Goal: Task Accomplishment & Management: Use online tool/utility

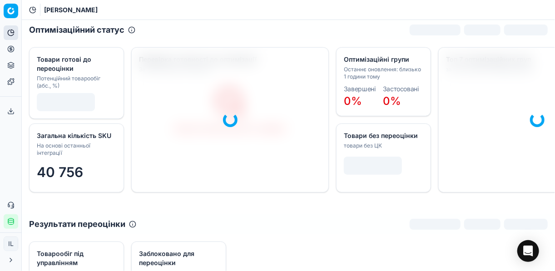
click at [12, 48] on icon at bounding box center [10, 48] width 7 height 7
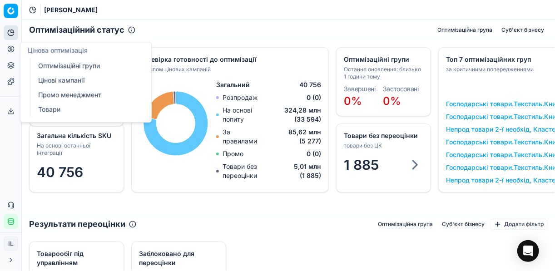
click at [63, 71] on link "Оптимізаційні групи" at bounding box center [87, 65] width 106 height 13
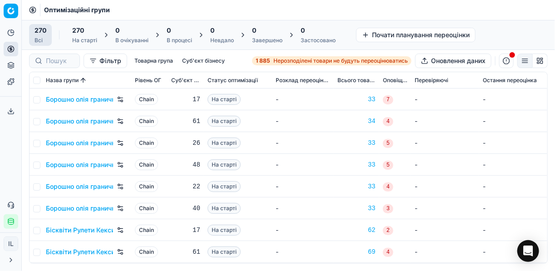
click at [274, 61] on span "Нерозподілені товари не будуть переоцінюватись" at bounding box center [340, 60] width 134 height 7
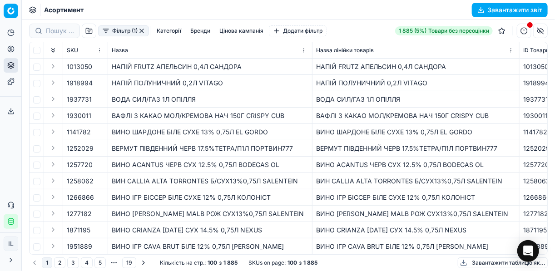
click at [100, 34] on button "Фільтр (1)" at bounding box center [123, 30] width 51 height 11
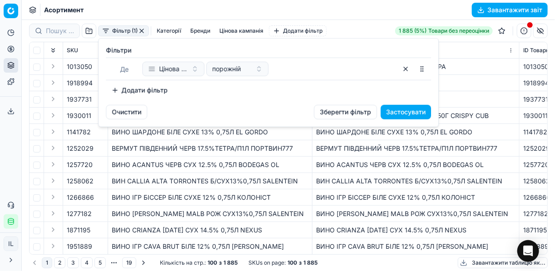
click at [116, 91] on button "Додати фільтр" at bounding box center [139, 90] width 67 height 15
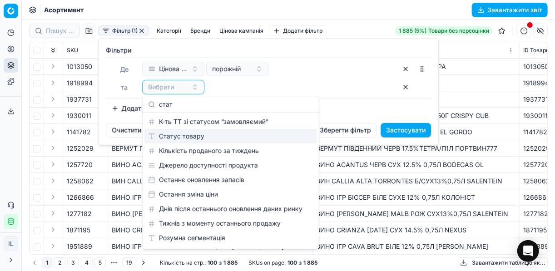
type input "стат"
click at [173, 130] on div "Статус товару" at bounding box center [230, 136] width 172 height 15
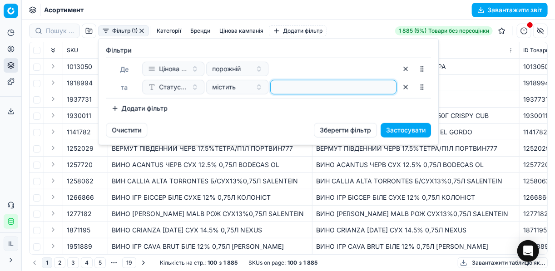
click at [285, 92] on input at bounding box center [333, 87] width 118 height 14
type input "1"
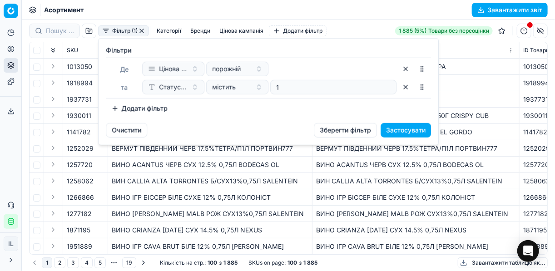
click at [117, 110] on button "Додати фільтр" at bounding box center [139, 108] width 67 height 15
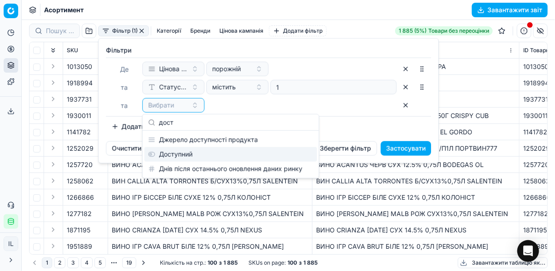
type input "дост"
click at [171, 153] on div "Доступний" at bounding box center [230, 154] width 172 height 15
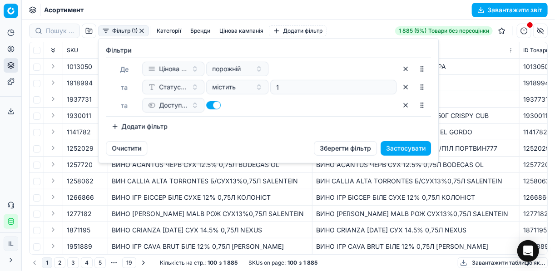
click at [119, 124] on button "Додати фільтр" at bounding box center [139, 126] width 67 height 15
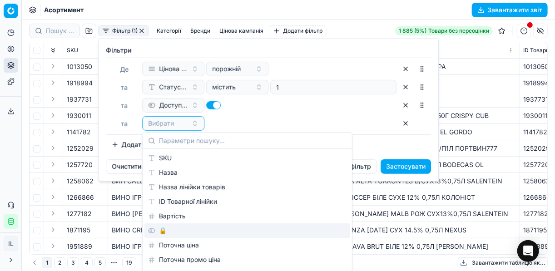
click at [166, 233] on div "🔒" at bounding box center [247, 230] width 206 height 15
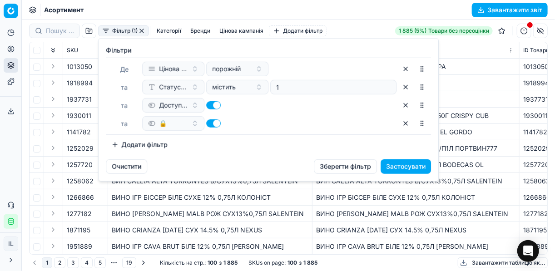
click at [207, 122] on button "button" at bounding box center [213, 123] width 15 height 8
checkbox input "false"
click at [405, 166] on button "Застосувати" at bounding box center [405, 166] width 50 height 15
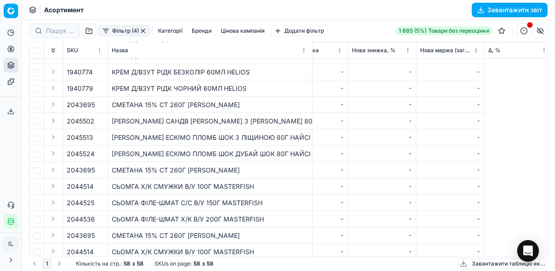
scroll to position [109, 0]
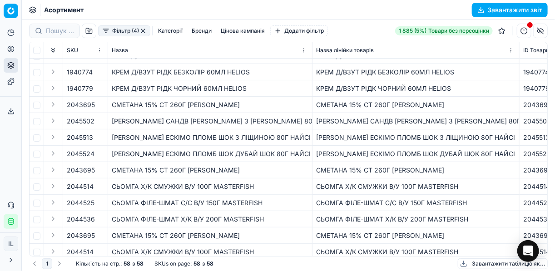
click at [55, 250] on button "Expand" at bounding box center [53, 251] width 11 height 11
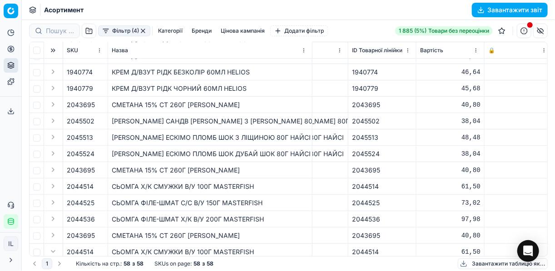
scroll to position [109, 259]
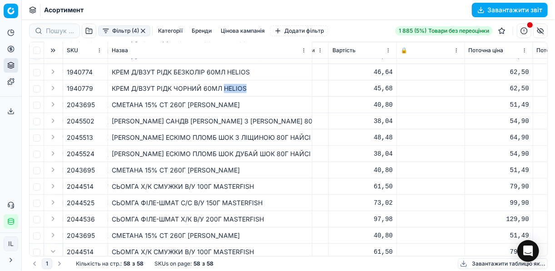
drag, startPoint x: 245, startPoint y: 88, endPoint x: 225, endPoint y: 90, distance: 20.0
click at [225, 90] on div "КРЕМ Д/ВЗУТ РІДК ЧОРНИЙ 60МЛ HELIOS" at bounding box center [210, 88] width 197 height 9
copy div "HELIOS"
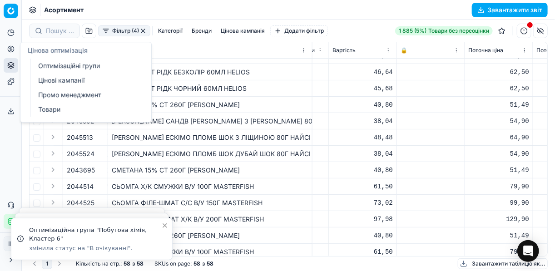
drag, startPoint x: 10, startPoint y: 47, endPoint x: 29, endPoint y: 51, distance: 19.4
click at [10, 47] on icon at bounding box center [10, 48] width 7 height 7
click at [63, 67] on link "Оптимізаційні групи" at bounding box center [87, 65] width 106 height 13
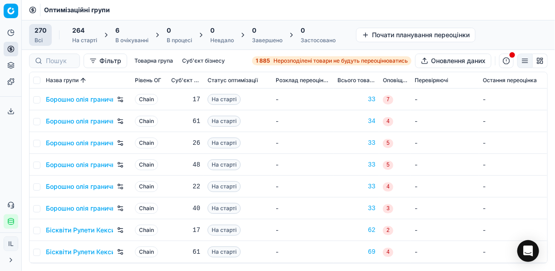
click at [121, 31] on div "6" at bounding box center [131, 30] width 33 height 9
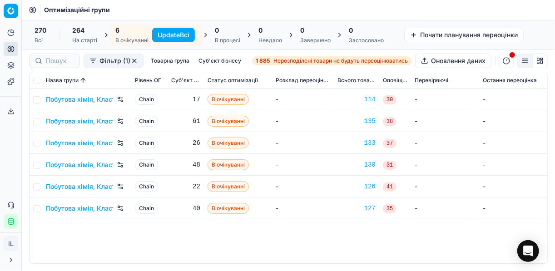
click at [174, 34] on button "Update Всі" at bounding box center [173, 35] width 43 height 15
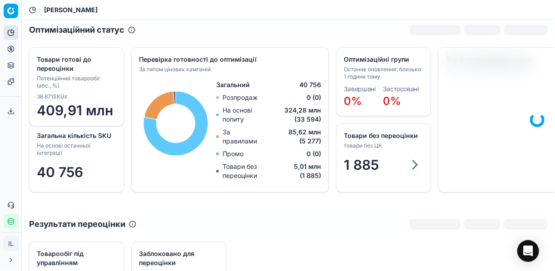
click at [11, 49] on icon at bounding box center [11, 49] width 0 height 4
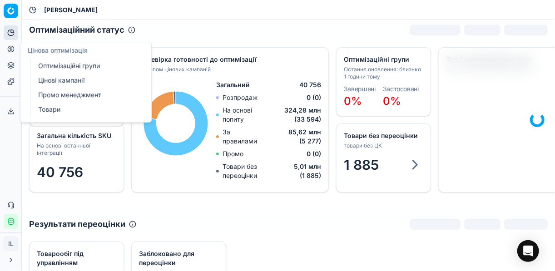
click at [55, 69] on link "Оптимізаційні групи" at bounding box center [87, 65] width 106 height 13
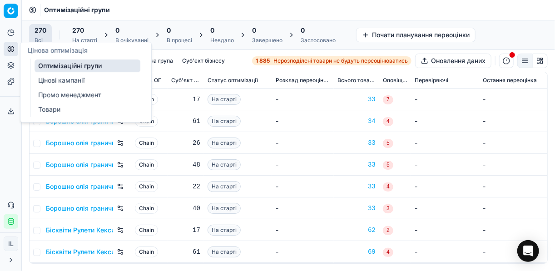
click at [47, 81] on link "Цінові кампанії" at bounding box center [87, 80] width 106 height 13
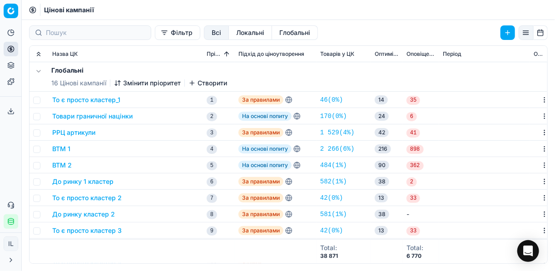
click at [155, 29] on button "Фільтр" at bounding box center [177, 32] width 45 height 15
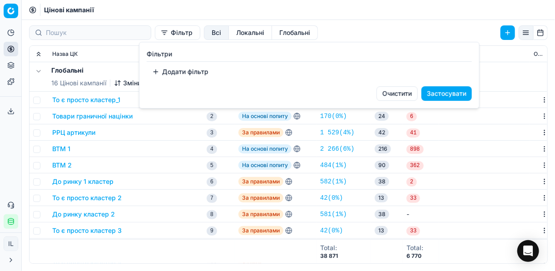
click at [158, 68] on button "Додати фільтр" at bounding box center [180, 71] width 67 height 15
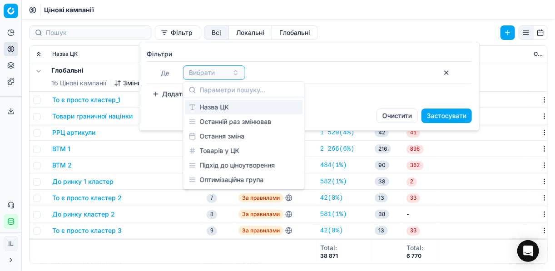
click at [211, 105] on div "Назва ЦК" at bounding box center [244, 107] width 118 height 15
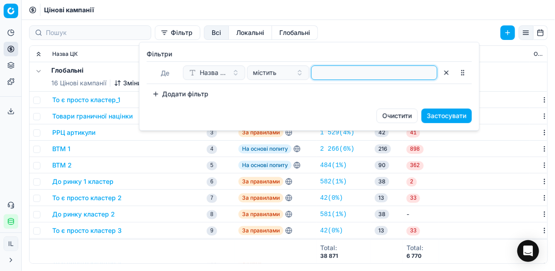
click at [328, 77] on input at bounding box center [374, 73] width 118 height 14
type input "побут"
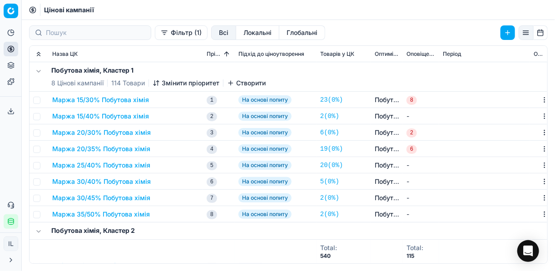
click at [84, 135] on button "Маржа 20/30% Побутова хімія" at bounding box center [101, 132] width 98 height 9
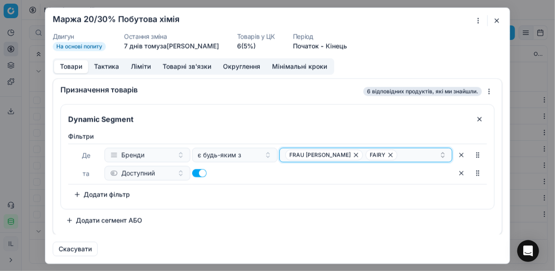
click at [380, 157] on div "FRAU TAU FAIRY" at bounding box center [362, 154] width 154 height 11
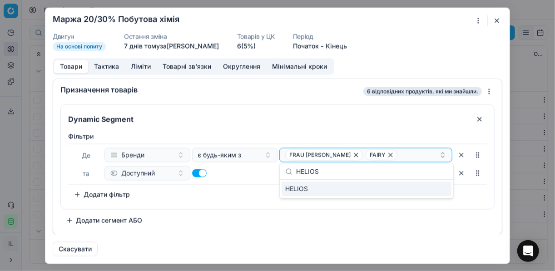
type input "HELIOS"
click at [414, 187] on div "HELIOS" at bounding box center [366, 189] width 170 height 15
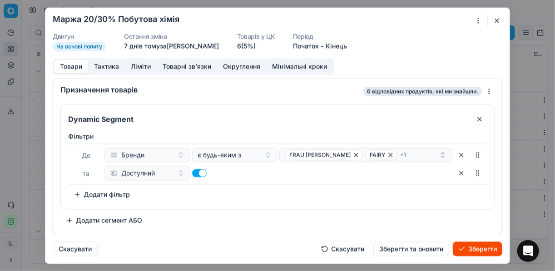
click at [414, 245] on button "Зберегти" at bounding box center [476, 248] width 49 height 15
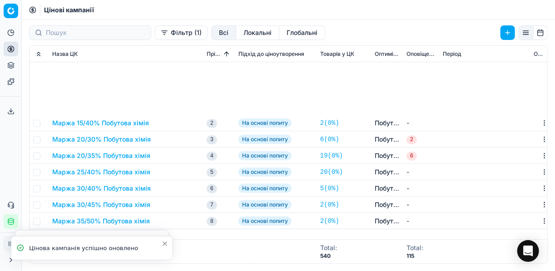
scroll to position [182, 0]
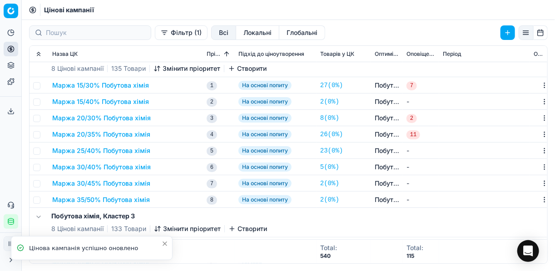
click at [103, 120] on button "Маржа 20/30% Побутова хімія" at bounding box center [101, 117] width 98 height 9
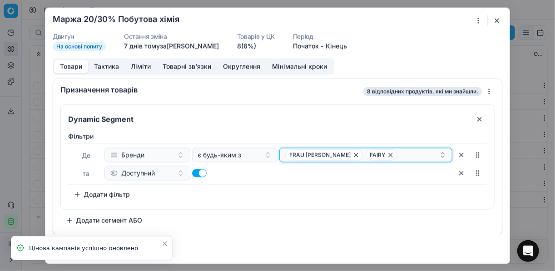
click at [373, 157] on div "FRAU TAU FAIRY" at bounding box center [362, 154] width 154 height 11
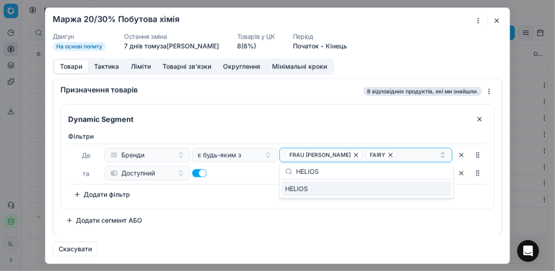
type input "HELIOS"
click at [414, 192] on div "HELIOS" at bounding box center [366, 189] width 170 height 15
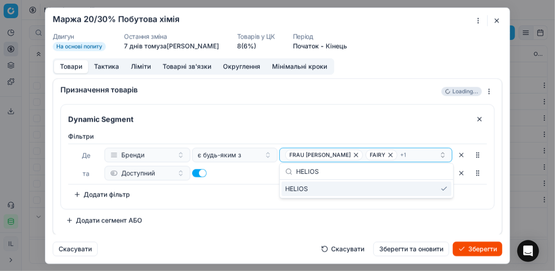
click at [414, 247] on button "Зберегти" at bounding box center [476, 248] width 49 height 15
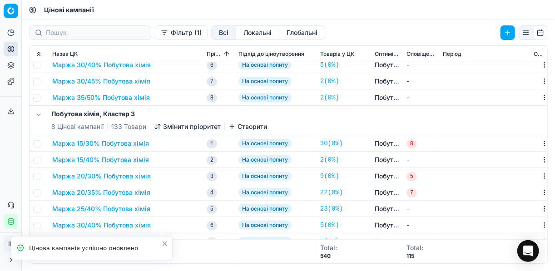
scroll to position [327, 0]
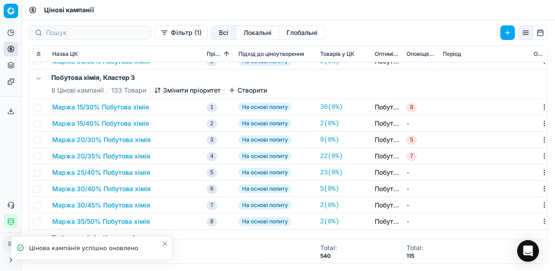
click at [111, 141] on button "Маржа 20/30% Побутова хімія" at bounding box center [101, 139] width 98 height 9
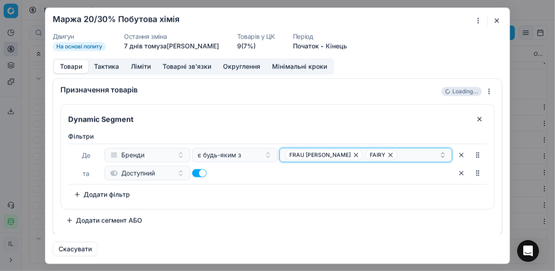
click at [414, 153] on div "FRAU TAU FAIRY" at bounding box center [362, 154] width 154 height 11
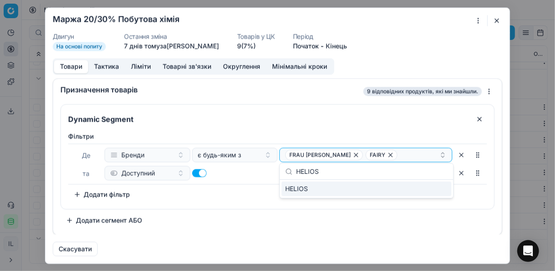
type input "HELIOS"
drag, startPoint x: 425, startPoint y: 191, endPoint x: 457, endPoint y: 200, distance: 33.6
click at [414, 191] on div "HELIOS" at bounding box center [366, 189] width 170 height 15
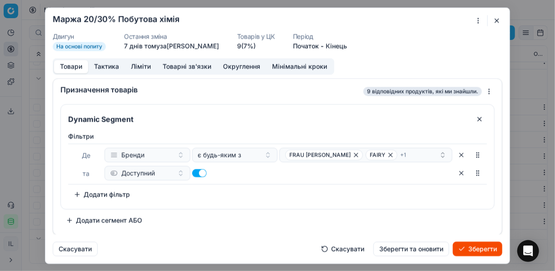
click at [414, 247] on button "Зберегти" at bounding box center [476, 248] width 49 height 15
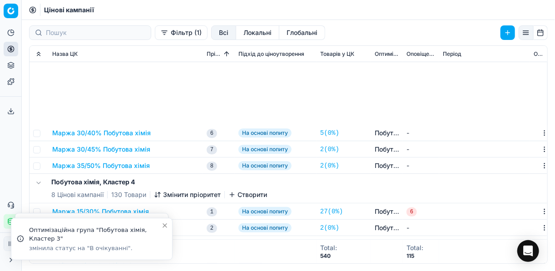
scroll to position [508, 0]
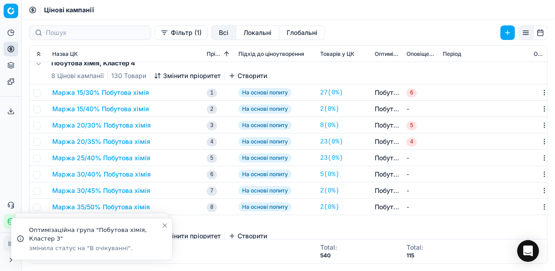
click at [114, 128] on button "Маржа 20/30% Побутова хімія" at bounding box center [101, 125] width 98 height 9
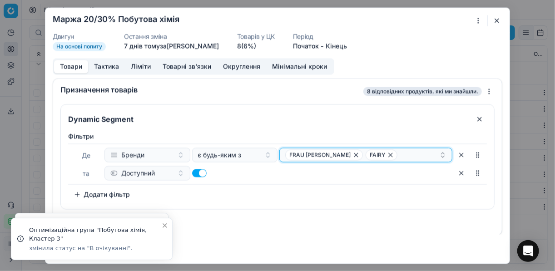
click at [389, 152] on div "FRAU TAU FAIRY" at bounding box center [362, 154] width 154 height 11
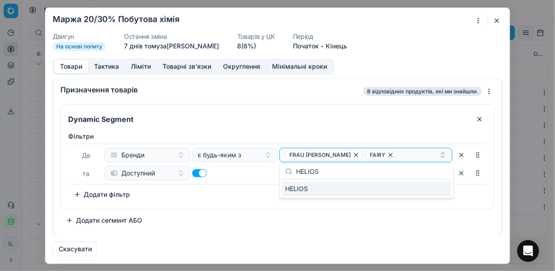
type input "HELIOS"
click at [414, 188] on div "HELIOS" at bounding box center [366, 189] width 170 height 15
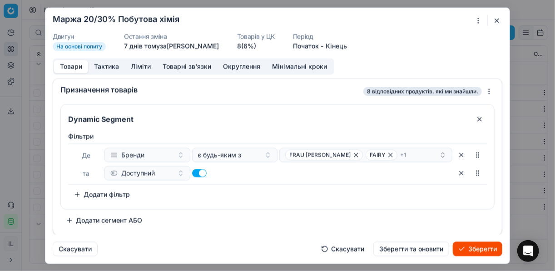
click at [414, 246] on button "Зберегти" at bounding box center [476, 248] width 49 height 15
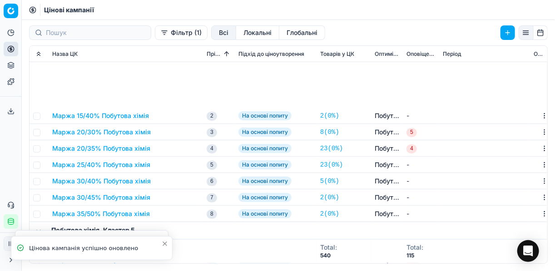
scroll to position [617, 0]
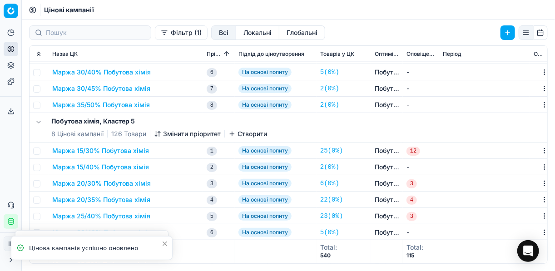
click at [138, 184] on button "Маржа 20/30% Побутова хімія" at bounding box center [101, 183] width 98 height 9
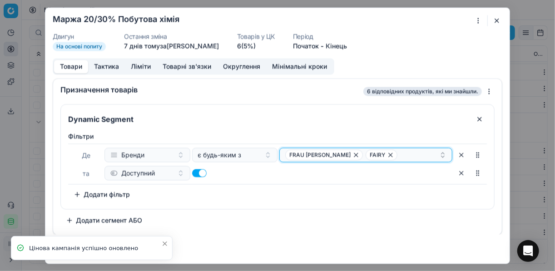
click at [402, 152] on div "FRAU TAU FAIRY" at bounding box center [362, 154] width 154 height 11
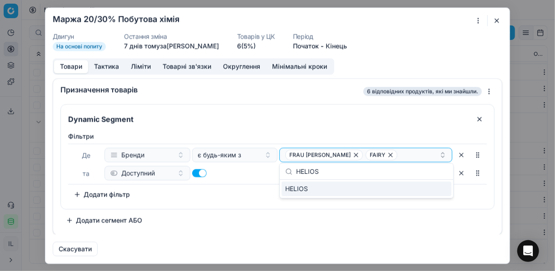
type input "HELIOS"
click at [414, 184] on div "HELIOS" at bounding box center [366, 189] width 170 height 15
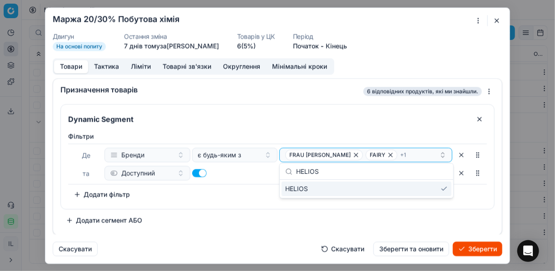
click at [414, 253] on button "Зберегти" at bounding box center [476, 248] width 49 height 15
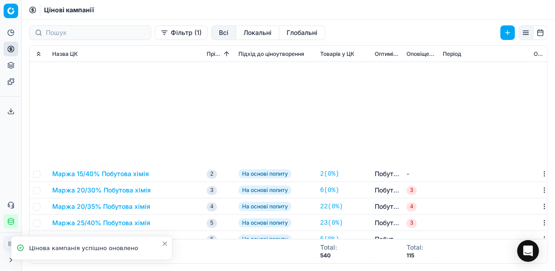
scroll to position [799, 0]
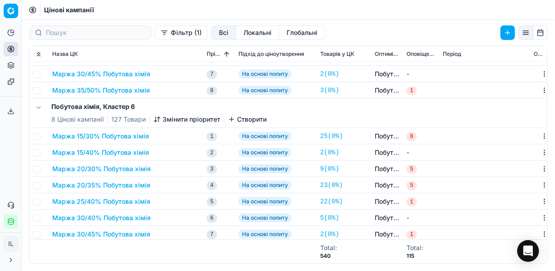
click at [111, 168] on button "Маржа 20/30% Побутова хімія" at bounding box center [101, 168] width 98 height 9
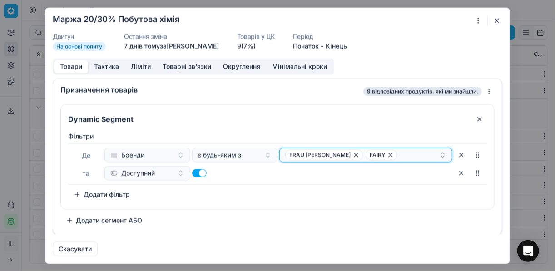
click at [407, 156] on div "FRAU TAU FAIRY" at bounding box center [362, 154] width 154 height 11
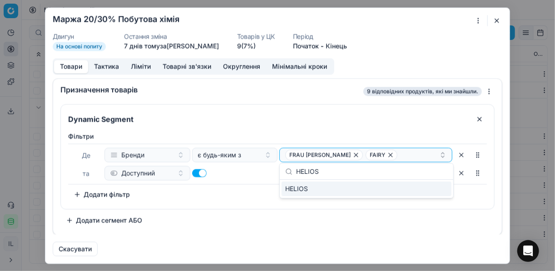
type input "HELIOS"
click at [414, 188] on div "HELIOS" at bounding box center [366, 189] width 170 height 15
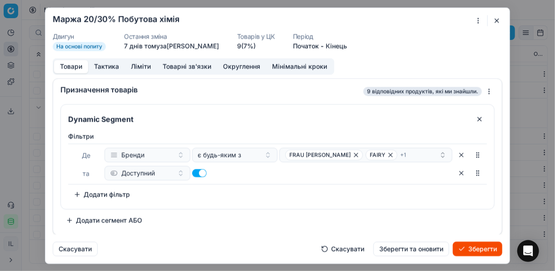
click at [414, 246] on button "Зберегти" at bounding box center [476, 248] width 49 height 15
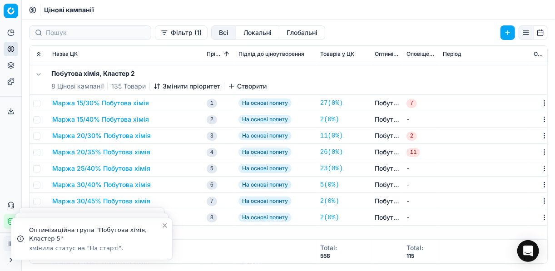
scroll to position [0, 0]
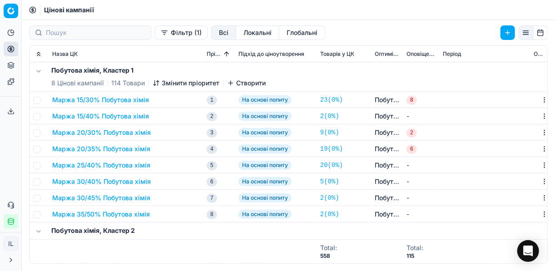
click at [155, 36] on button "Фільтр (1)" at bounding box center [181, 32] width 53 height 15
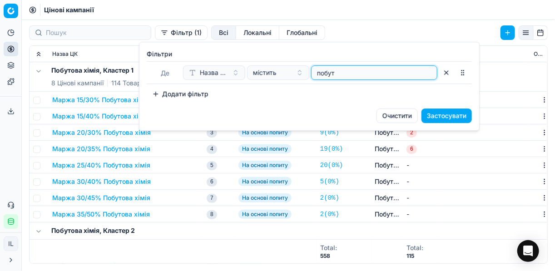
click at [340, 71] on input "побут" at bounding box center [374, 73] width 118 height 14
type input "п"
type input "кисло"
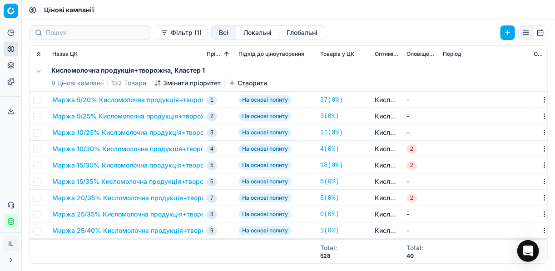
click at [124, 98] on button "Маржа 5/20% Кисломолочна продукція+творожна" at bounding box center [133, 99] width 162 height 9
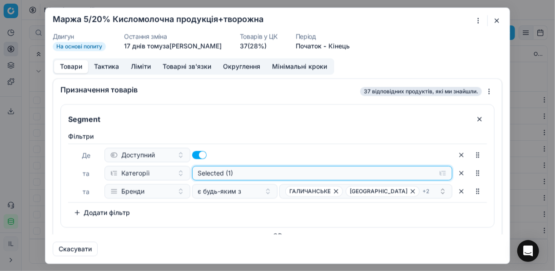
click at [414, 172] on button "Selected (1)" at bounding box center [322, 173] width 260 height 15
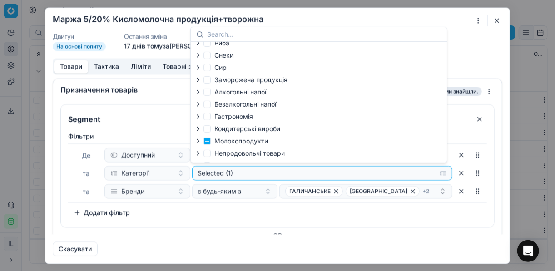
scroll to position [31, 0]
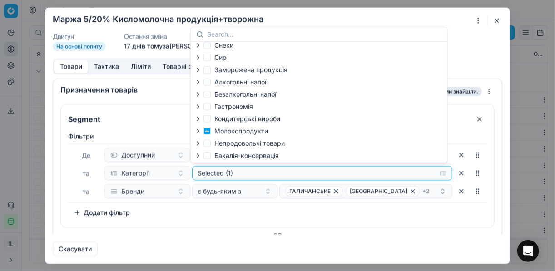
click at [197, 131] on icon "button" at bounding box center [197, 131] width 7 height 7
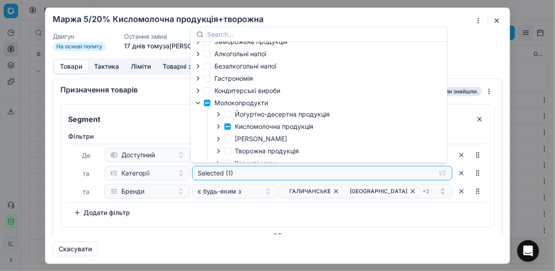
scroll to position [67, 0]
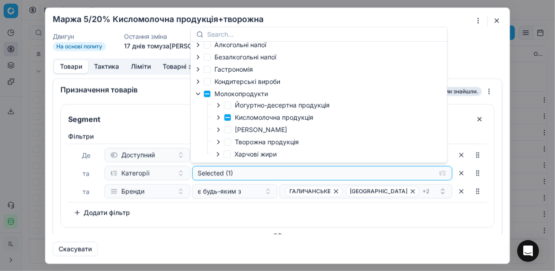
click at [218, 120] on icon "button" at bounding box center [218, 117] width 7 height 7
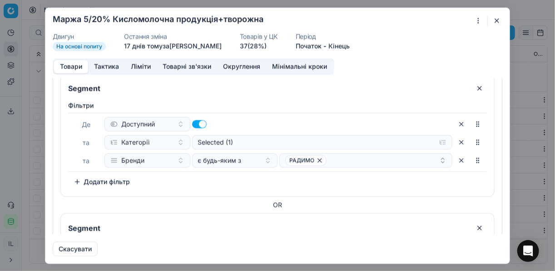
scroll to position [182, 0]
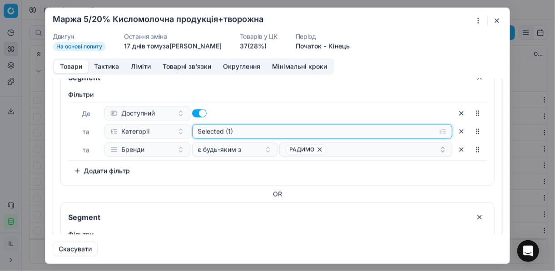
click at [414, 128] on button "Selected (1)" at bounding box center [322, 131] width 260 height 15
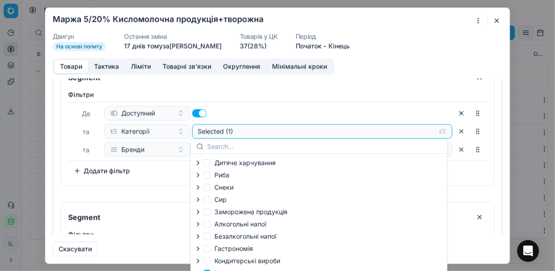
scroll to position [31, 0]
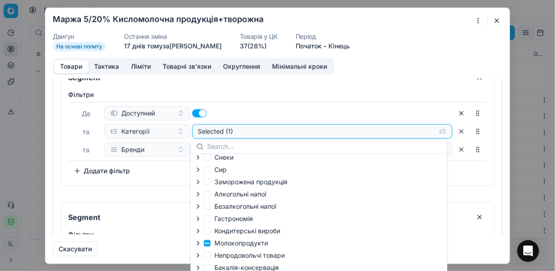
click at [197, 245] on icon "button" at bounding box center [198, 243] width 2 height 4
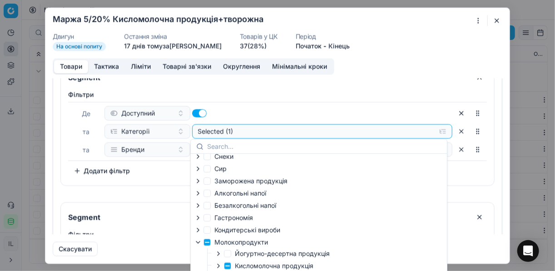
scroll to position [93, 0]
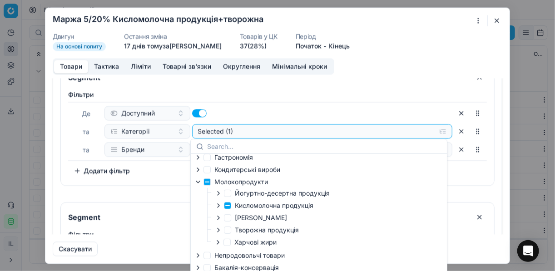
click at [220, 208] on div "Кисломолочна продукція" at bounding box center [264, 205] width 98 height 9
click at [217, 205] on icon "button" at bounding box center [218, 205] width 7 height 7
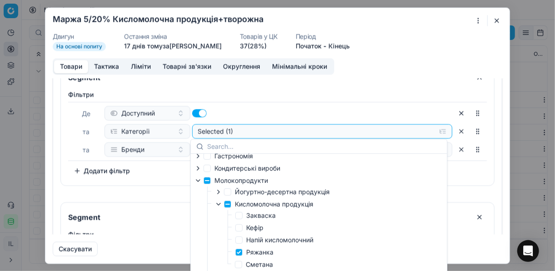
click at [414, 182] on div "Фiльтри Де Доступний та Категорії Selected (1) та Бренди є будь-яким з РАДИМО T…" at bounding box center [277, 135] width 433 height 99
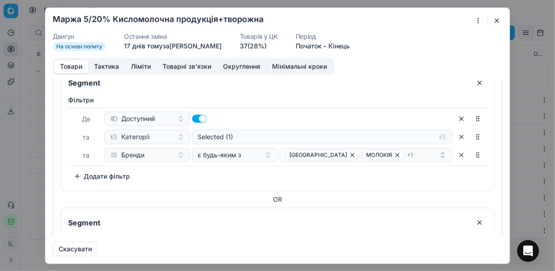
scroll to position [327, 0]
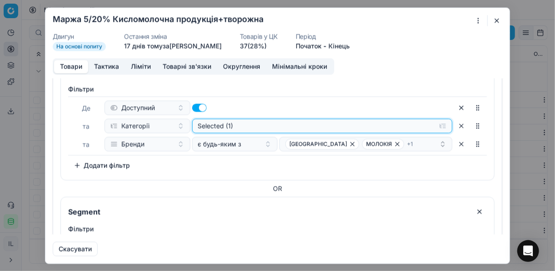
click at [414, 123] on button "Selected (1)" at bounding box center [322, 125] width 260 height 15
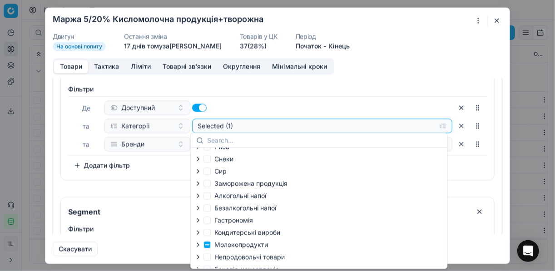
scroll to position [31, 0]
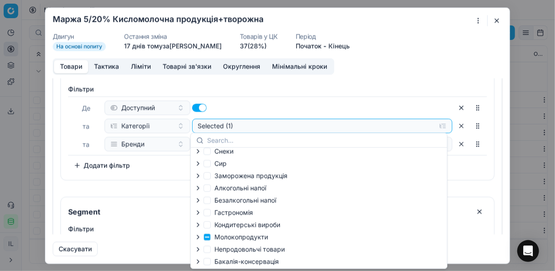
click at [198, 236] on icon "button" at bounding box center [198, 237] width 2 height 4
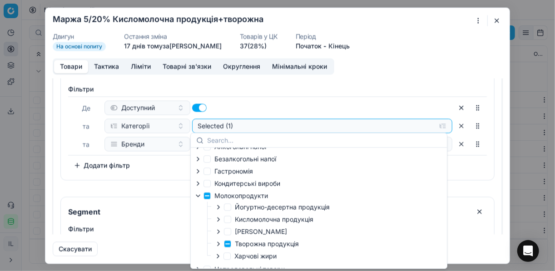
scroll to position [93, 0]
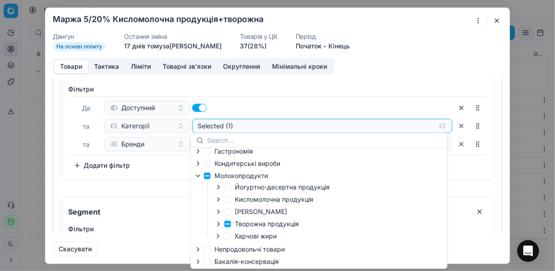
click at [217, 225] on icon "button" at bounding box center [218, 223] width 7 height 7
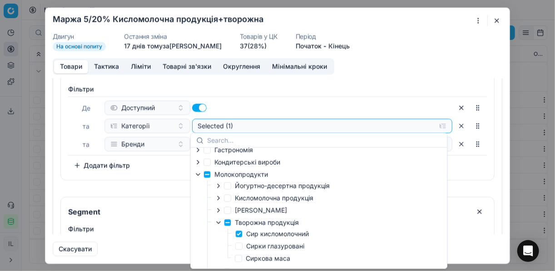
click at [217, 225] on icon "button" at bounding box center [218, 222] width 7 height 7
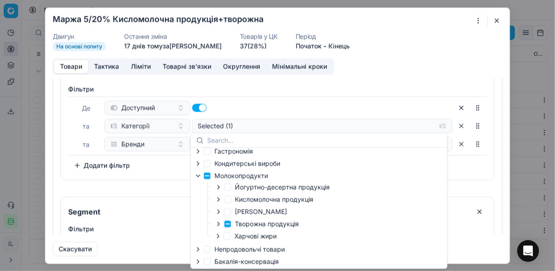
click at [414, 184] on div "OR" at bounding box center [277, 188] width 434 height 9
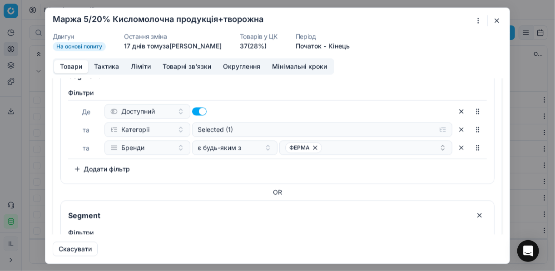
scroll to position [436, 0]
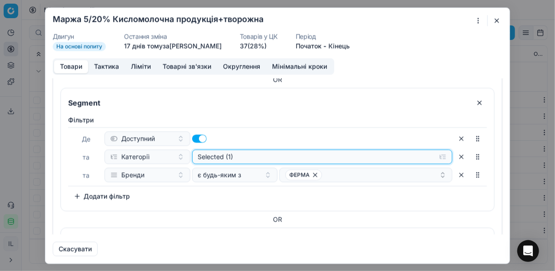
click at [414, 155] on button "Selected (1)" at bounding box center [322, 156] width 260 height 15
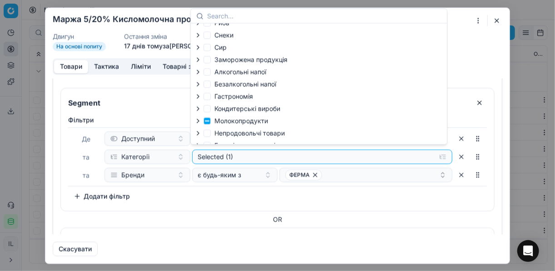
scroll to position [31, 0]
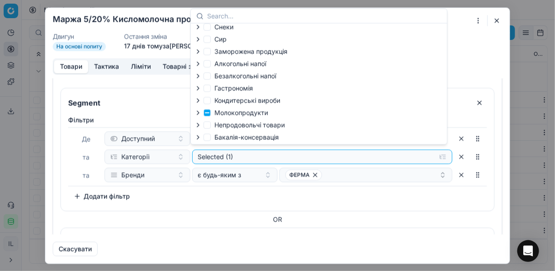
click at [197, 112] on icon "button" at bounding box center [197, 112] width 7 height 7
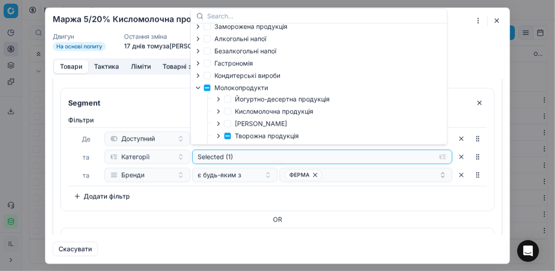
scroll to position [67, 0]
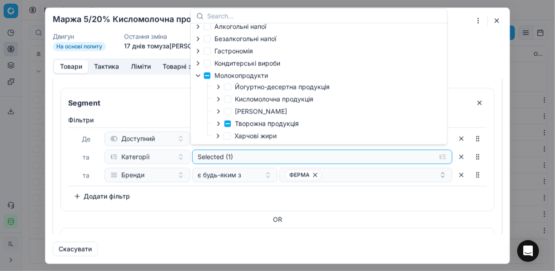
click at [361, 193] on div "Фiльтри Де Доступний та Категорії Selected (1) та Бренди є будь-яким з ФЕРМА To…" at bounding box center [277, 159] width 418 height 88
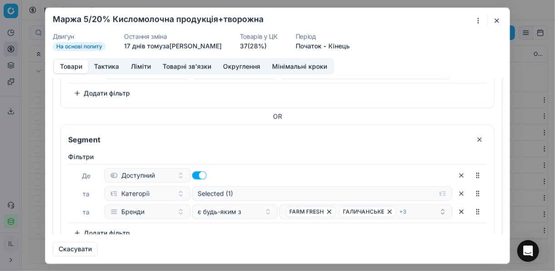
scroll to position [574, 0]
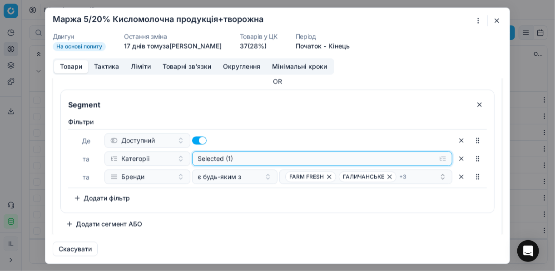
click at [414, 154] on button "Selected (1)" at bounding box center [322, 158] width 260 height 15
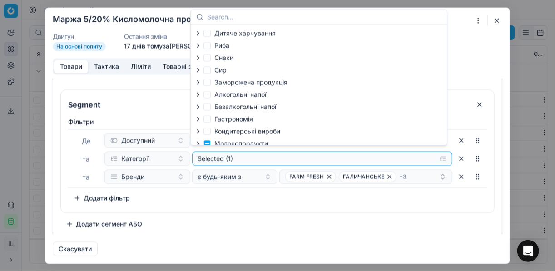
click at [382, 106] on div "Дитяче харчування Риба Снеки Сир Заморожена продукція Алкогольні напої Безалког…" at bounding box center [319, 84] width 256 height 121
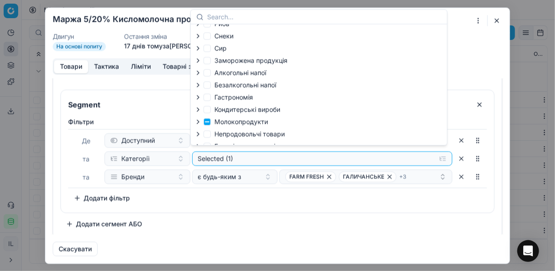
scroll to position [31, 0]
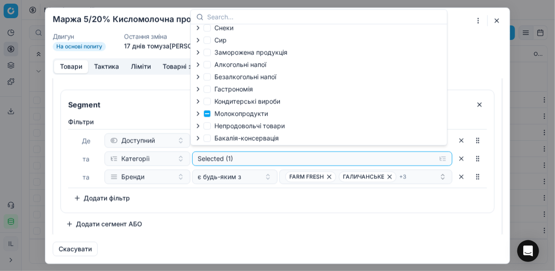
click at [197, 115] on icon "button" at bounding box center [198, 114] width 2 height 4
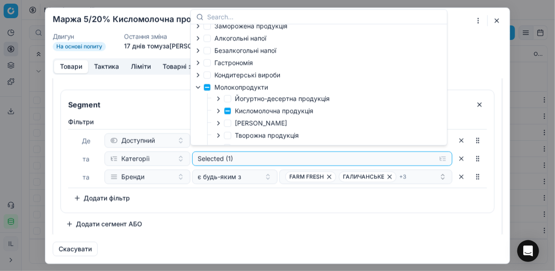
scroll to position [67, 0]
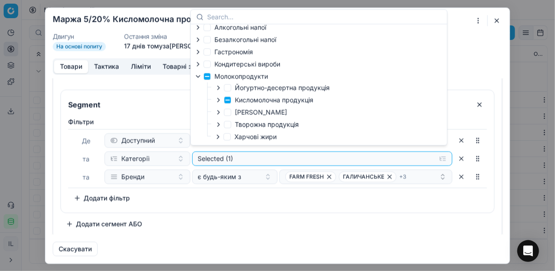
click at [217, 101] on icon "button" at bounding box center [218, 99] width 7 height 7
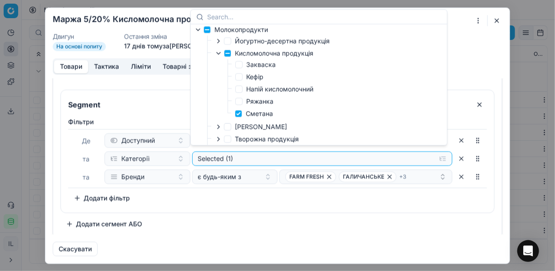
scroll to position [140, 0]
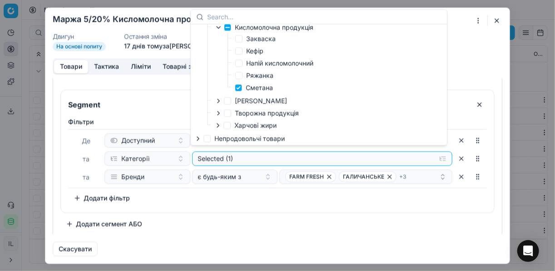
click at [357, 84] on div "Дитяче харчування Риба Снеки Сир Заморожена продукція Алкогольні напої Безалког…" at bounding box center [319, 84] width 256 height 121
drag, startPoint x: 405, startPoint y: 216, endPoint x: 402, endPoint y: 211, distance: 5.3
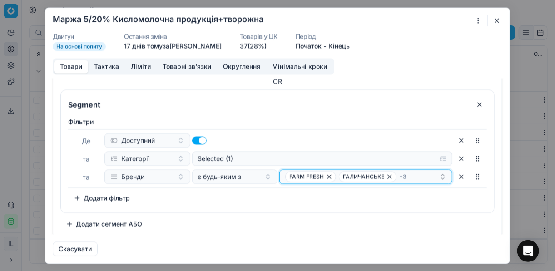
click at [412, 171] on div "FARM FRESH ГАЛИЧАНСЬКЕ + 3" at bounding box center [362, 176] width 154 height 11
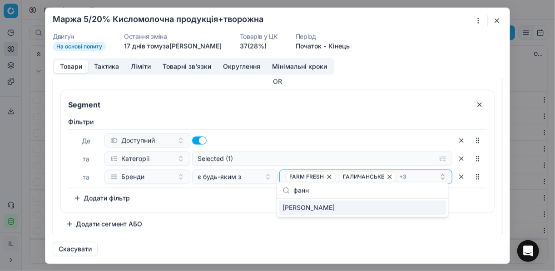
type input "фанн"
click at [414, 206] on div "ФАННІ" at bounding box center [362, 208] width 167 height 15
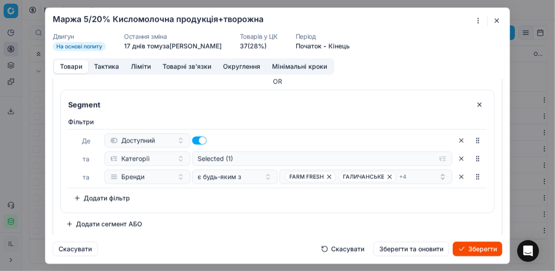
click at [414, 251] on button "Зберегти" at bounding box center [476, 248] width 49 height 15
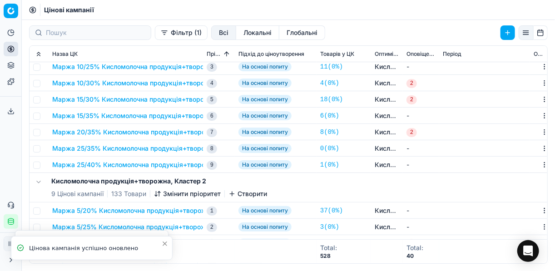
scroll to position [145, 0]
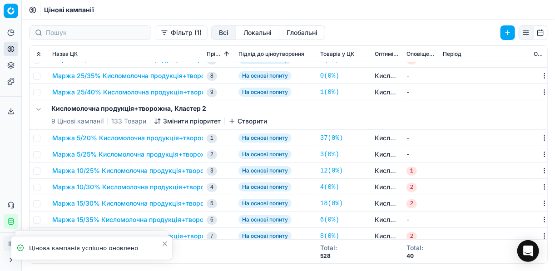
click at [116, 140] on button "Маржа 5/20% Кисломолочна продукція+творожна" at bounding box center [133, 137] width 162 height 9
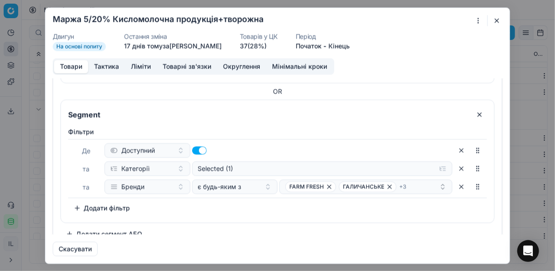
scroll to position [574, 0]
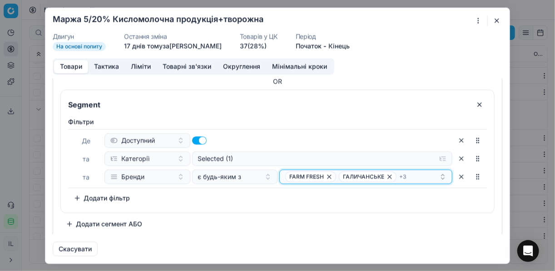
click at [414, 176] on div "FARM FRESH ГАЛИЧАНСЬКЕ + 3" at bounding box center [362, 176] width 154 height 11
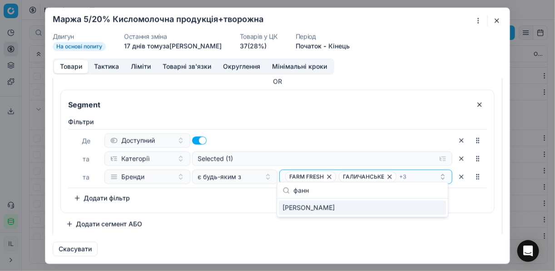
type input "фанн"
click at [414, 208] on div "ФАННІ" at bounding box center [362, 208] width 167 height 15
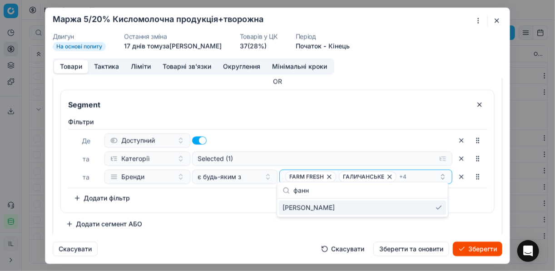
click at [414, 246] on button "Зберегти" at bounding box center [476, 248] width 49 height 15
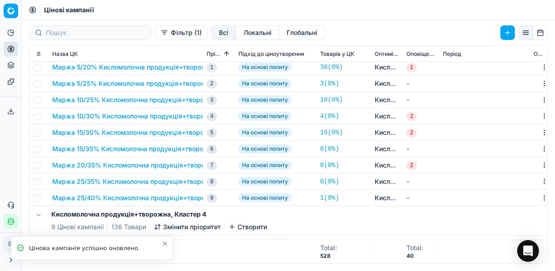
scroll to position [290, 0]
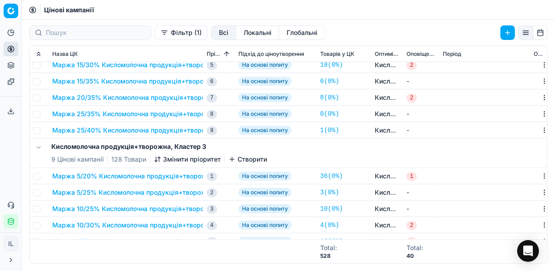
click at [134, 177] on button "Маржа 5/20% Кисломолочна продукція+творожна" at bounding box center [133, 176] width 162 height 9
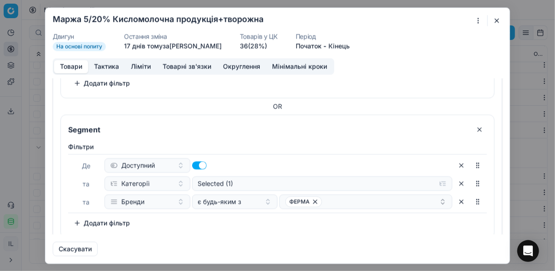
scroll to position [574, 0]
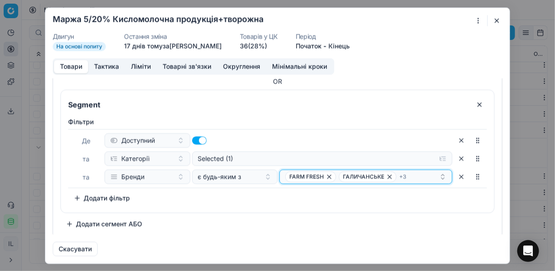
click at [414, 175] on div "FARM FRESH ГАЛИЧАНСЬКЕ + 3" at bounding box center [362, 176] width 154 height 11
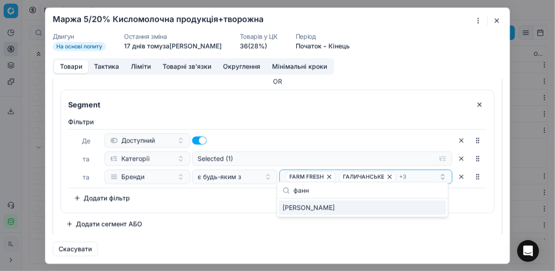
type input "фанн"
drag, startPoint x: 430, startPoint y: 209, endPoint x: 452, endPoint y: 204, distance: 23.2
click at [414, 209] on div "ФАННІ" at bounding box center [362, 208] width 167 height 15
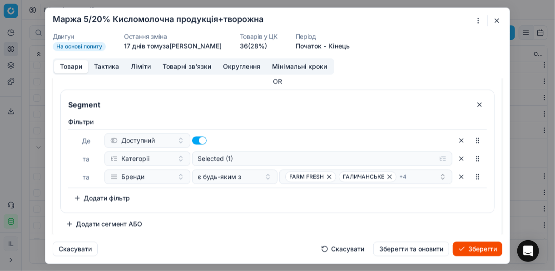
click at [414, 250] on button "Зберегти" at bounding box center [476, 248] width 49 height 15
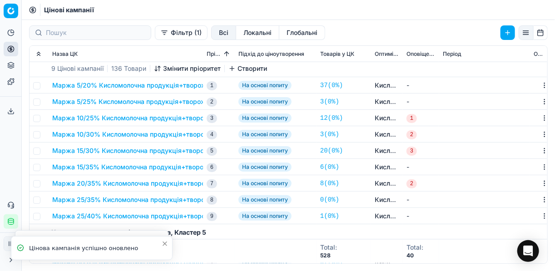
scroll to position [545, 0]
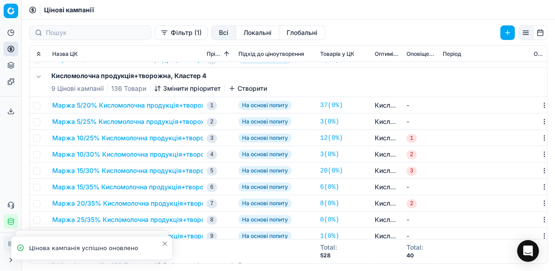
click at [124, 106] on button "Маржа 5/20% Кисломолочна продукція+творожна" at bounding box center [133, 105] width 162 height 9
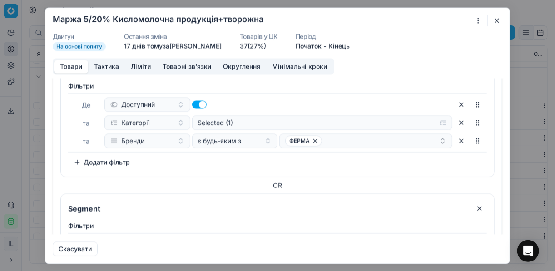
scroll to position [574, 0]
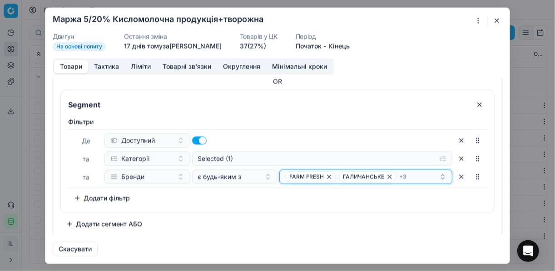
click at [414, 171] on div "FARM FRESH ГАЛИЧАНСЬКЕ + 3" at bounding box center [362, 176] width 154 height 11
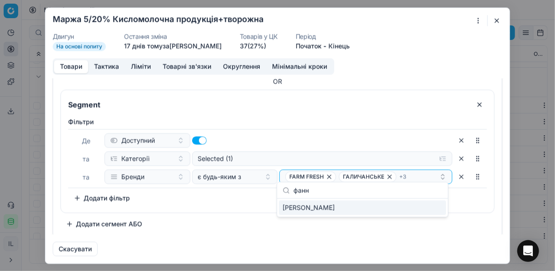
type input "фанн"
drag, startPoint x: 434, startPoint y: 206, endPoint x: 461, endPoint y: 205, distance: 26.8
click at [414, 206] on div "ФАННІ" at bounding box center [362, 208] width 167 height 15
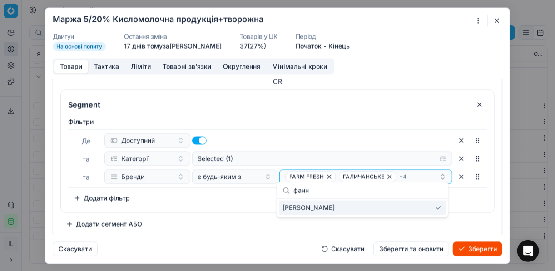
click at [414, 246] on button "Зберегти" at bounding box center [476, 248] width 49 height 15
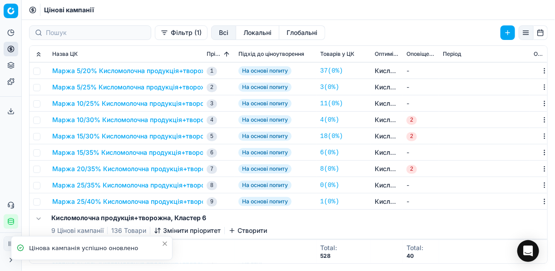
scroll to position [690, 0]
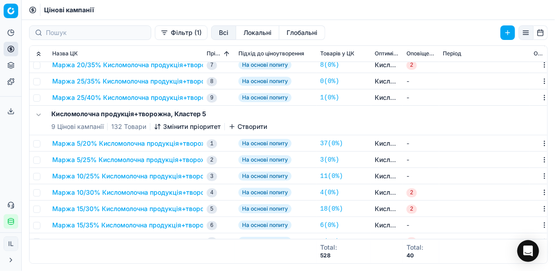
click at [149, 144] on button "Маржа 5/20% Кисломолочна продукція+творожна" at bounding box center [133, 143] width 162 height 9
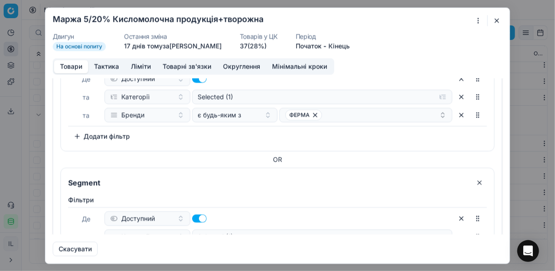
scroll to position [574, 0]
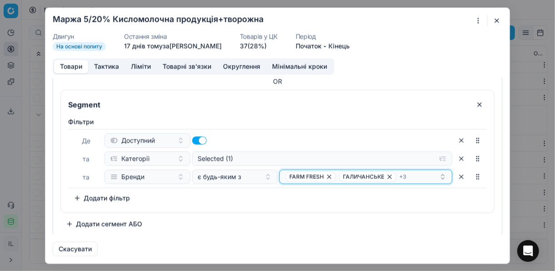
click at [411, 171] on div "FARM FRESH ГАЛИЧАНСЬКЕ + 3" at bounding box center [362, 176] width 154 height 11
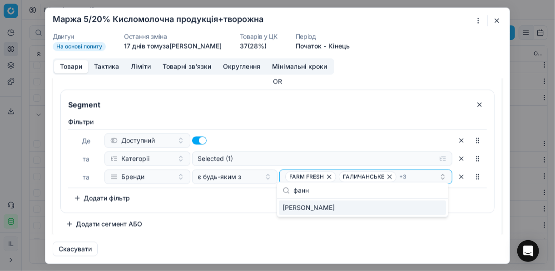
type input "фанн"
click at [414, 209] on div "ФАННІ" at bounding box center [362, 208] width 167 height 15
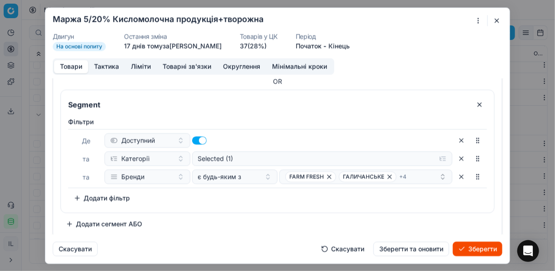
click at [414, 248] on button "Зберегти" at bounding box center [476, 248] width 49 height 15
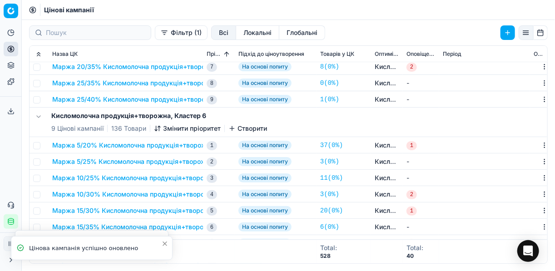
scroll to position [915, 0]
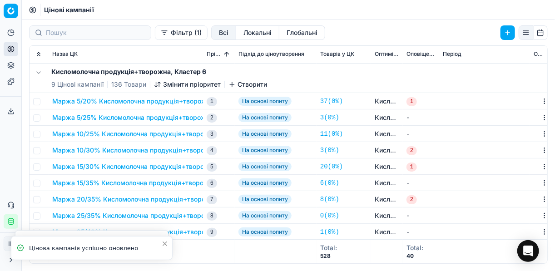
click at [137, 102] on button "Маржа 5/20% Кисломолочна продукція+творожна" at bounding box center [133, 101] width 162 height 9
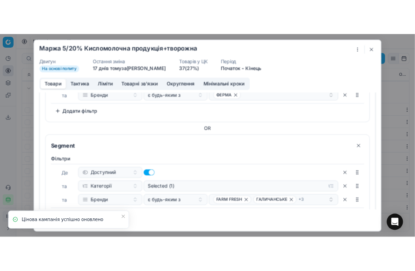
scroll to position [574, 0]
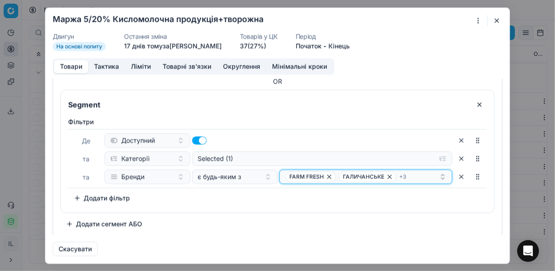
click at [413, 173] on div "FARM FRESH ГАЛИЧАНСЬКЕ + 3" at bounding box center [362, 176] width 154 height 11
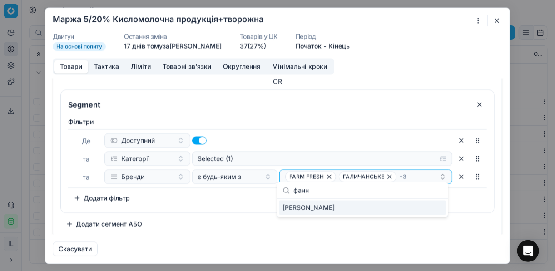
type input "фанн"
click at [414, 207] on div "ФАННІ" at bounding box center [362, 208] width 167 height 15
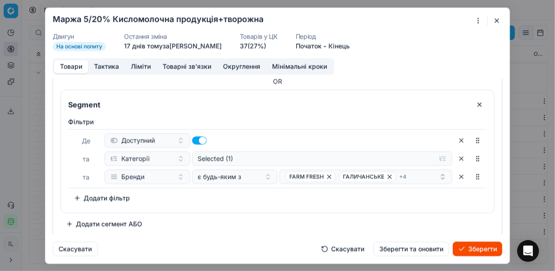
click at [414, 249] on button "Зберегти" at bounding box center [476, 248] width 49 height 15
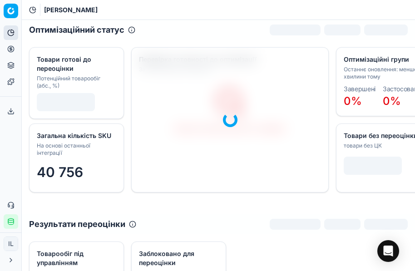
click at [13, 50] on icon at bounding box center [10, 48] width 7 height 7
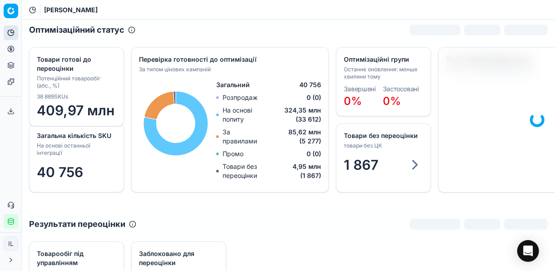
click at [9, 50] on icon at bounding box center [10, 48] width 7 height 7
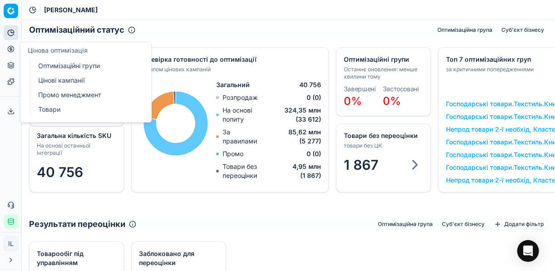
click at [54, 65] on link "Оптимізаційні групи" at bounding box center [87, 65] width 106 height 13
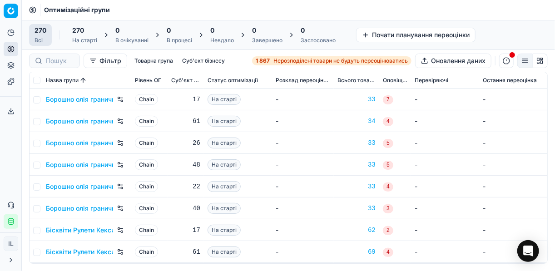
click at [275, 59] on span "Нерозподілені товари не будуть переоцінюватись" at bounding box center [340, 60] width 134 height 7
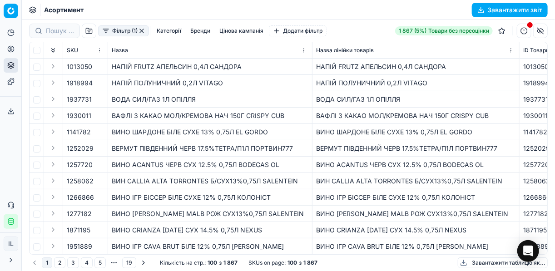
click at [104, 36] on button "Фільтр (1)" at bounding box center [123, 30] width 51 height 11
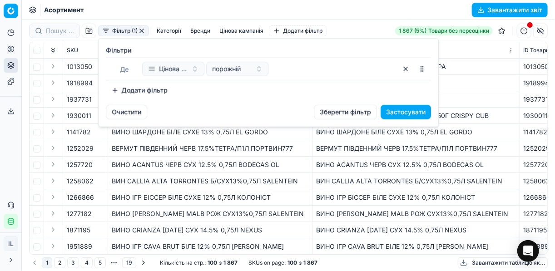
click at [115, 88] on button "Додати фільтр" at bounding box center [139, 90] width 67 height 15
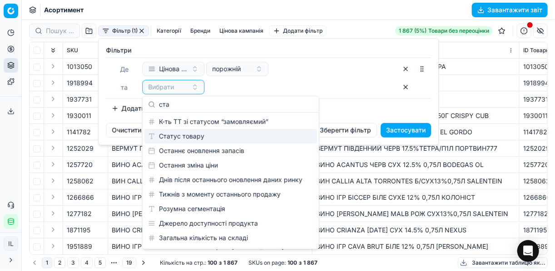
type input "ста"
click at [202, 142] on div "Статус товару" at bounding box center [230, 136] width 172 height 15
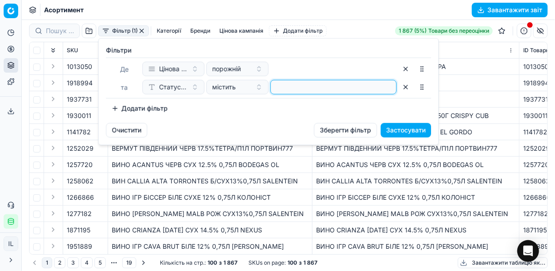
click at [294, 91] on input at bounding box center [333, 87] width 118 height 14
type input "1"
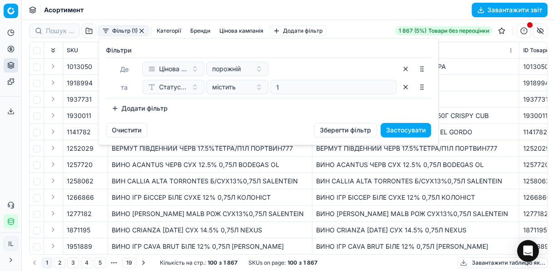
click at [116, 109] on button "Додати фільтр" at bounding box center [139, 108] width 67 height 15
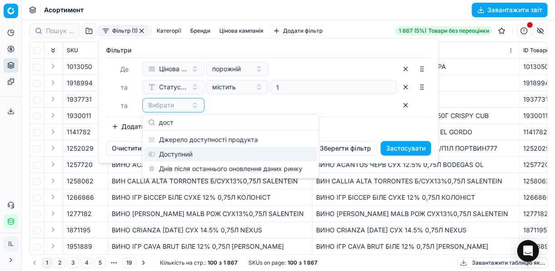
type input "дост"
click at [185, 150] on div "Доступний" at bounding box center [230, 154] width 172 height 15
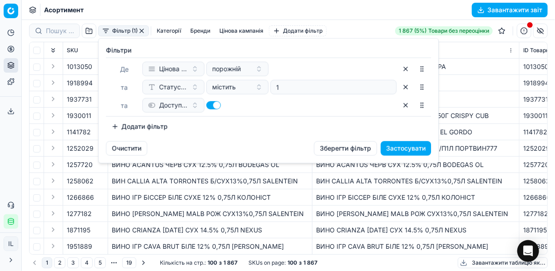
click at [114, 127] on button "Додати фільтр" at bounding box center [139, 126] width 67 height 15
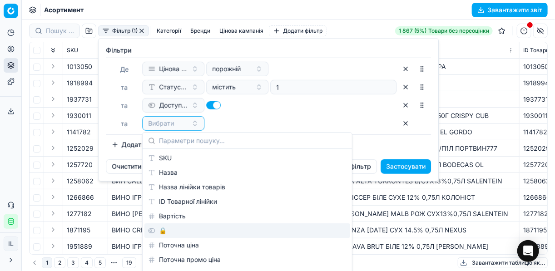
click at [166, 229] on div "🔒" at bounding box center [247, 230] width 206 height 15
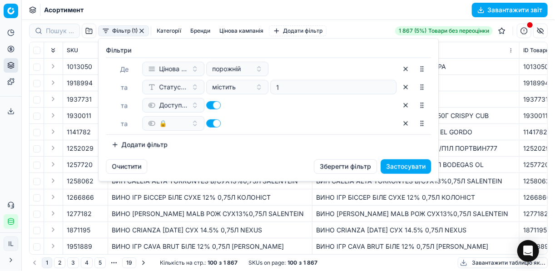
click at [211, 123] on button "button" at bounding box center [213, 123] width 15 height 8
checkbox input "false"
click at [414, 165] on button "Застосувати" at bounding box center [405, 166] width 50 height 15
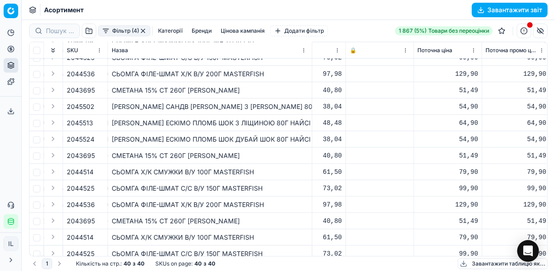
scroll to position [0, 310]
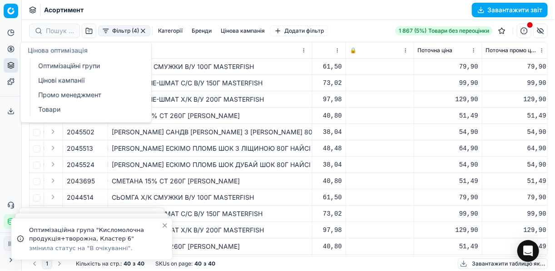
click at [58, 66] on link "Оптимізаційні групи" at bounding box center [87, 65] width 106 height 13
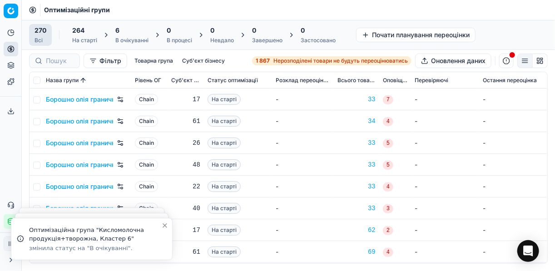
click at [135, 34] on div "6" at bounding box center [131, 30] width 33 height 9
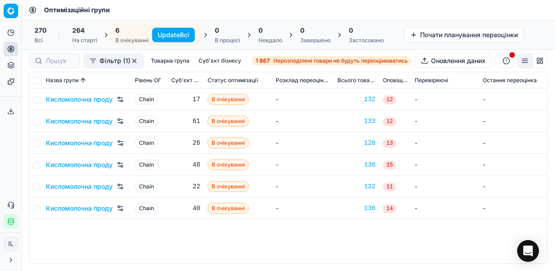
click at [175, 32] on button "Update Всі" at bounding box center [173, 35] width 43 height 15
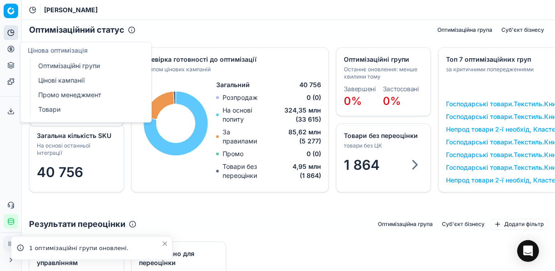
click at [55, 79] on link "Цінові кампанії" at bounding box center [87, 80] width 106 height 13
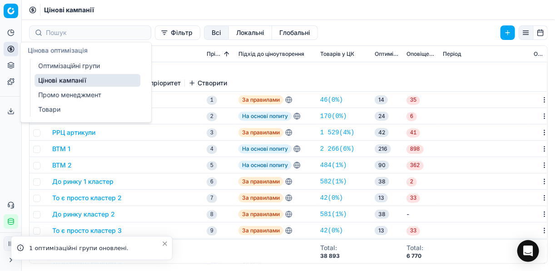
click at [54, 67] on link "Оптимізаційні групи" at bounding box center [87, 65] width 106 height 13
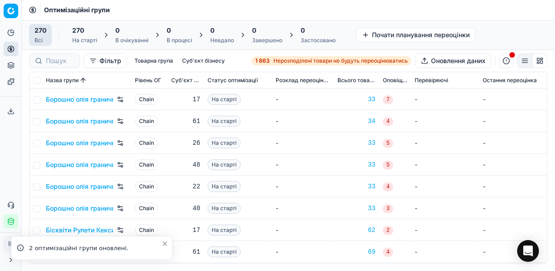
click at [266, 60] on strong "1 863" at bounding box center [262, 60] width 15 height 7
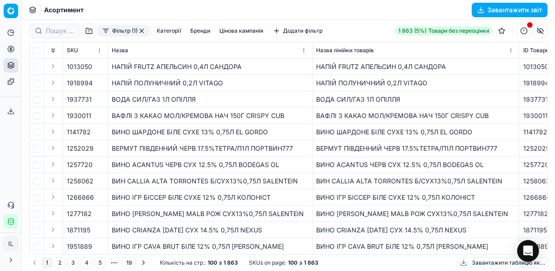
click at [106, 33] on button "Фільтр (1)" at bounding box center [123, 30] width 51 height 11
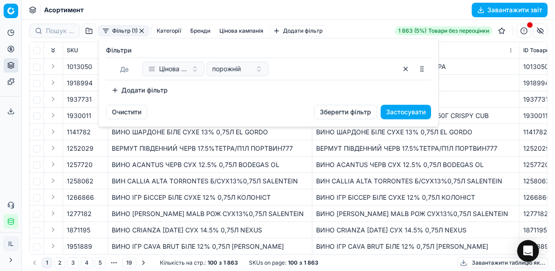
click at [115, 88] on button "Додати фільтр" at bounding box center [139, 90] width 67 height 15
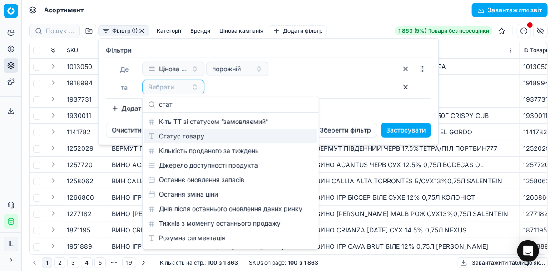
type input "стат"
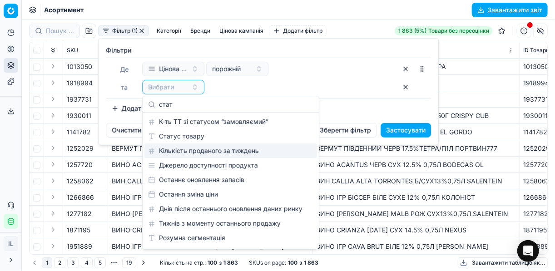
click at [213, 147] on div "Кількість проданого за тиждень" at bounding box center [230, 150] width 172 height 15
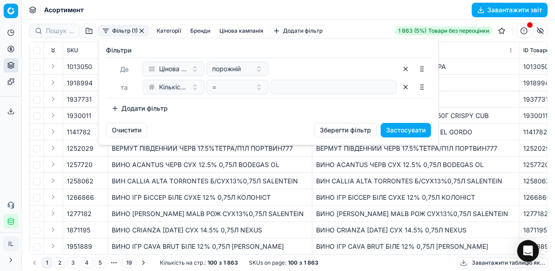
click at [194, 87] on button "Кількість проданого за тиждень" at bounding box center [173, 87] width 62 height 15
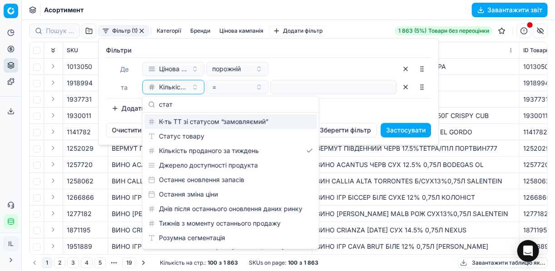
type input "стат"
click at [197, 137] on div "Статус товару" at bounding box center [230, 136] width 172 height 15
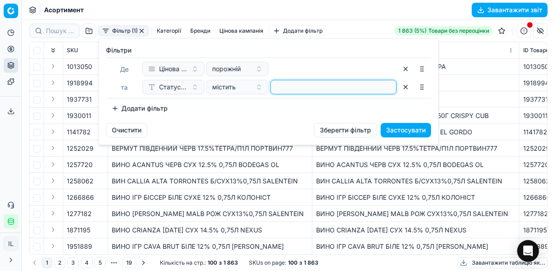
click at [293, 88] on input at bounding box center [333, 87] width 118 height 14
type input "1"
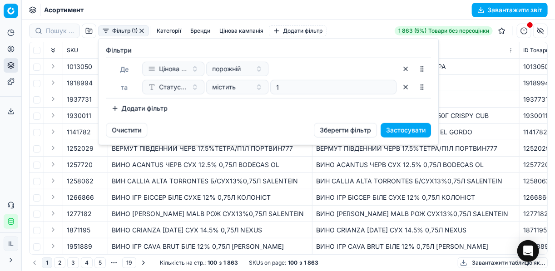
click at [123, 106] on button "Додати фільтр" at bounding box center [139, 108] width 67 height 15
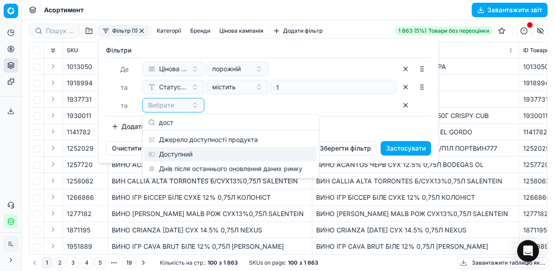
type input "дост"
click at [179, 155] on div "Доступний" at bounding box center [230, 154] width 172 height 15
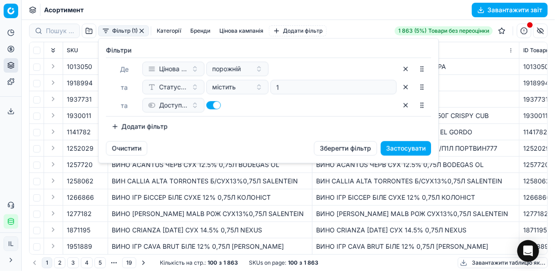
click at [119, 126] on button "Додати фільтр" at bounding box center [139, 126] width 67 height 15
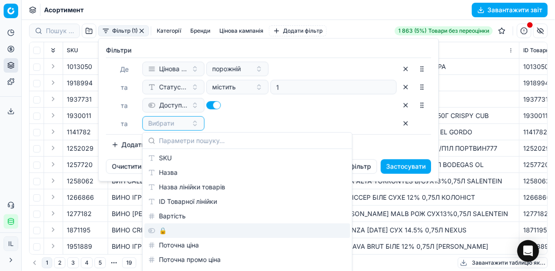
click at [177, 229] on div "🔒" at bounding box center [247, 230] width 206 height 15
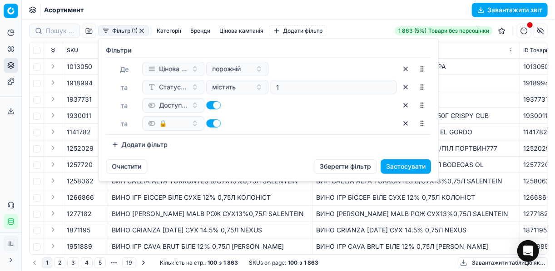
click at [211, 123] on button "button" at bounding box center [213, 123] width 15 height 8
checkbox input "false"
click at [392, 167] on button "Застосувати" at bounding box center [405, 166] width 50 height 15
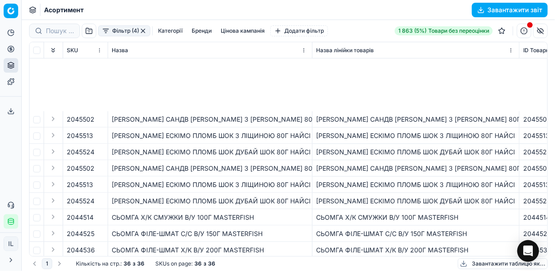
scroll to position [396, 0]
